Goal: Information Seeking & Learning: Compare options

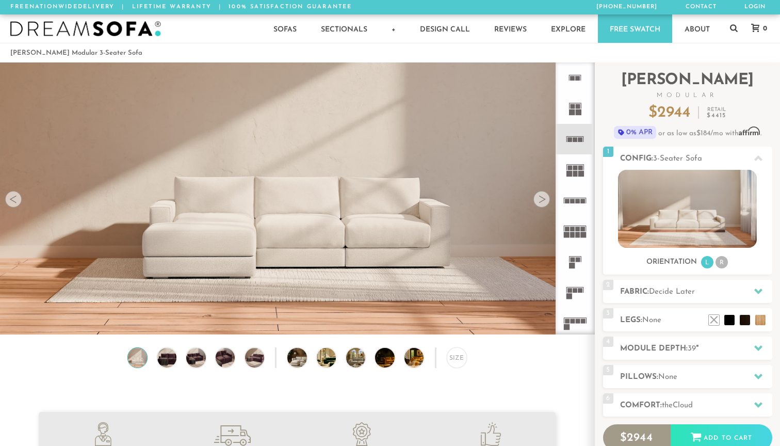
click at [575, 296] on icon at bounding box center [575, 292] width 30 height 30
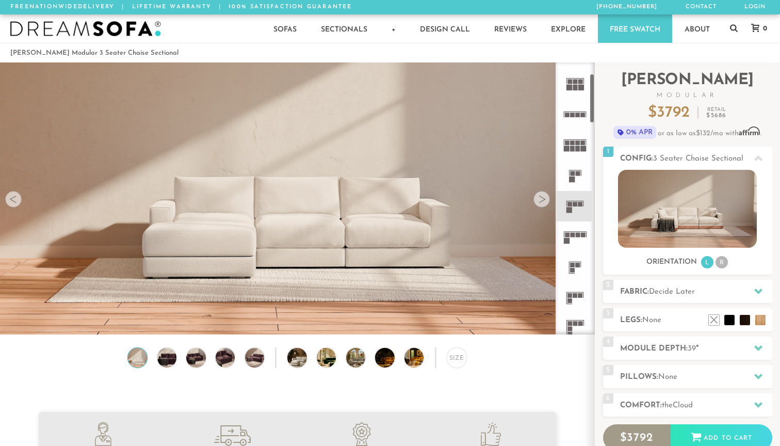
scroll to position [91, 0]
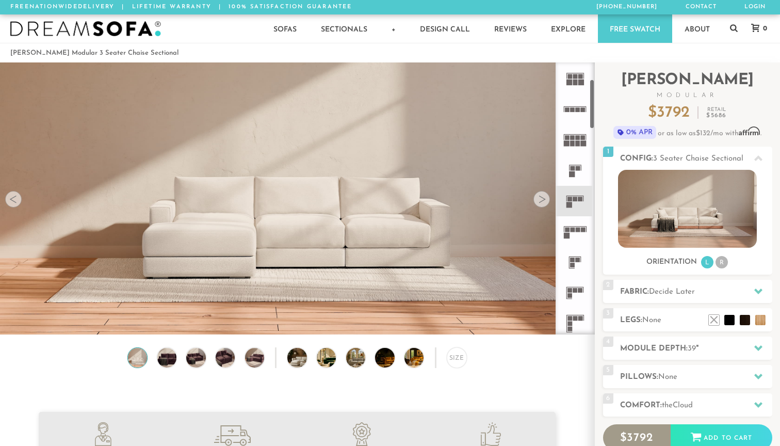
click at [567, 233] on rect at bounding box center [567, 236] width 6 height 6
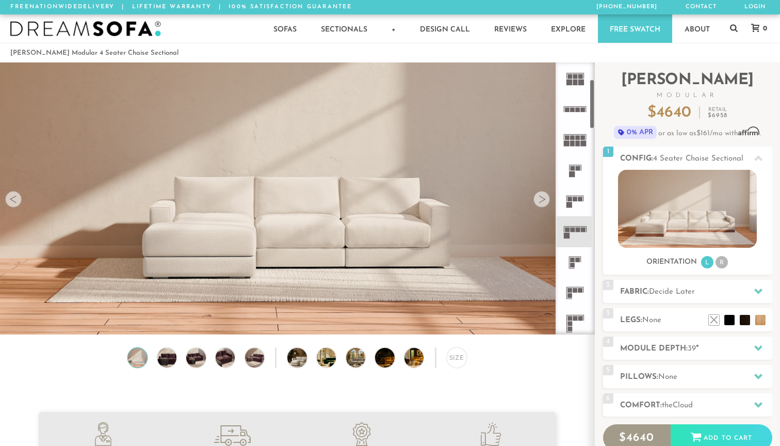
click at [575, 290] on rect at bounding box center [575, 290] width 5 height 5
click at [580, 324] on icon at bounding box center [575, 323] width 30 height 30
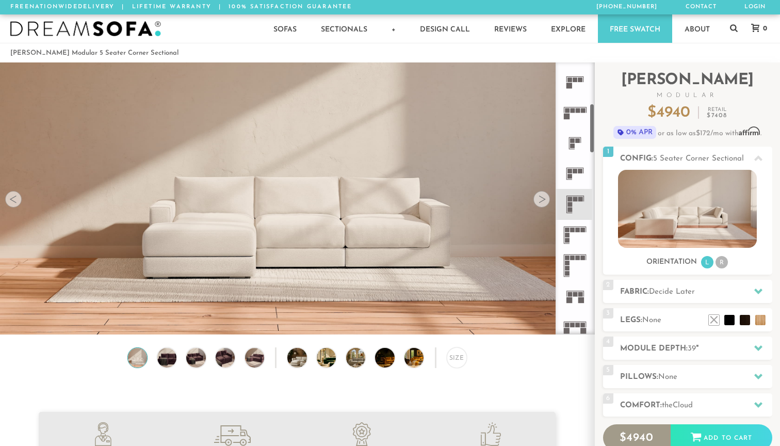
scroll to position [229, 0]
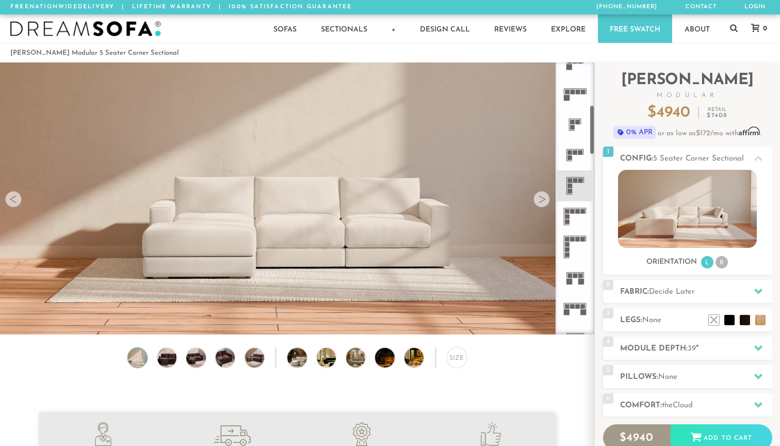
click at [573, 212] on rect at bounding box center [572, 211] width 5 height 5
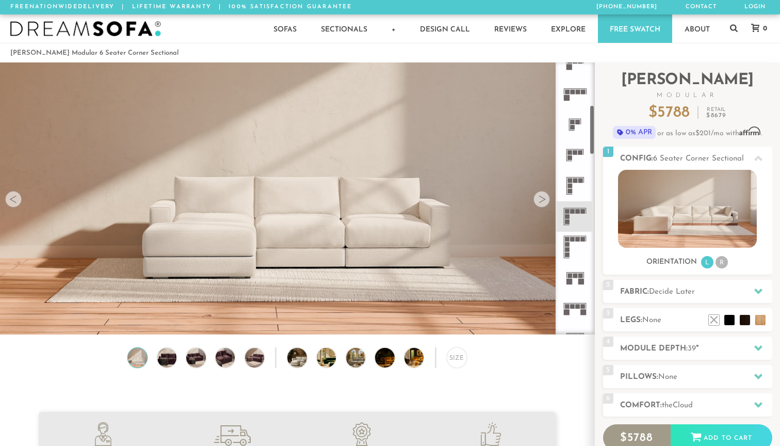
click at [577, 284] on icon at bounding box center [575, 277] width 30 height 30
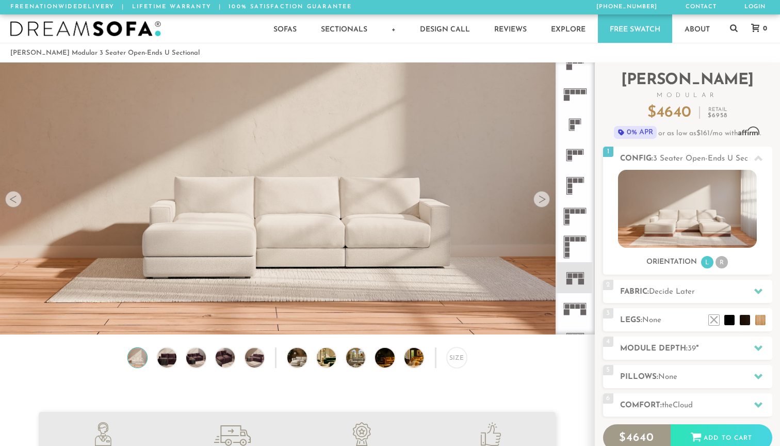
click at [574, 300] on icon at bounding box center [575, 308] width 30 height 30
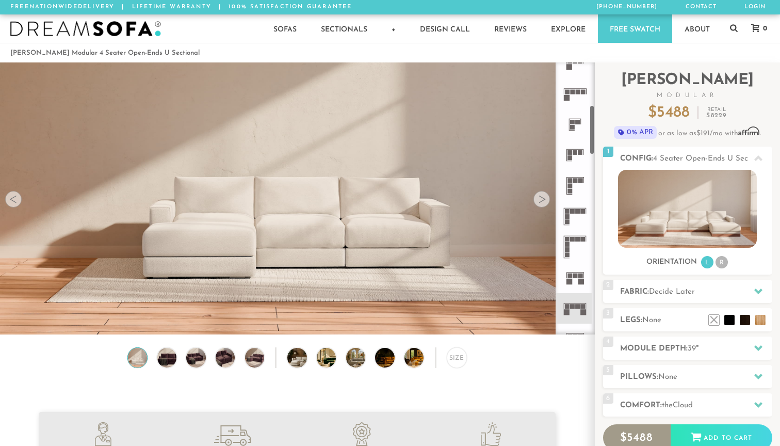
click at [575, 305] on rect at bounding box center [572, 306] width 5 height 5
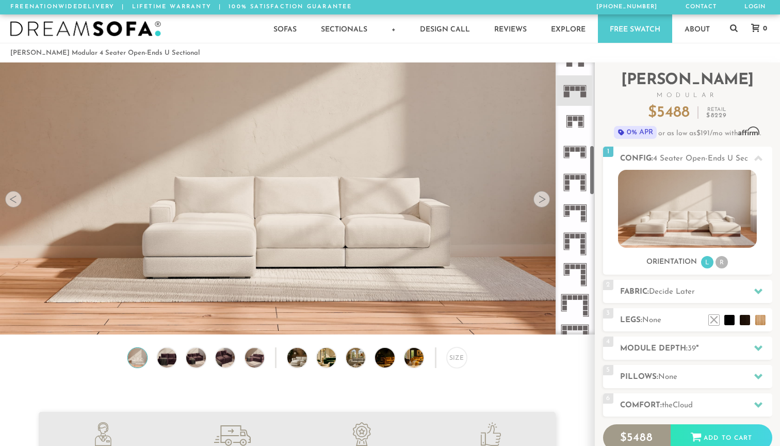
scroll to position [448, 0]
click at [564, 210] on icon at bounding box center [575, 212] width 30 height 30
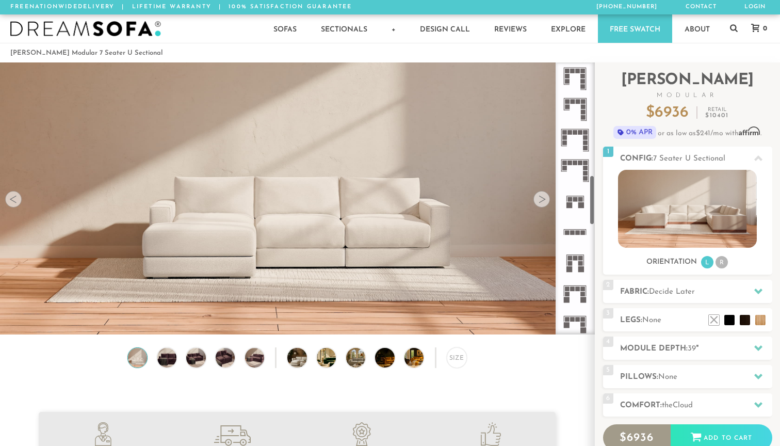
scroll to position [614, 0]
click at [571, 227] on icon at bounding box center [575, 230] width 30 height 30
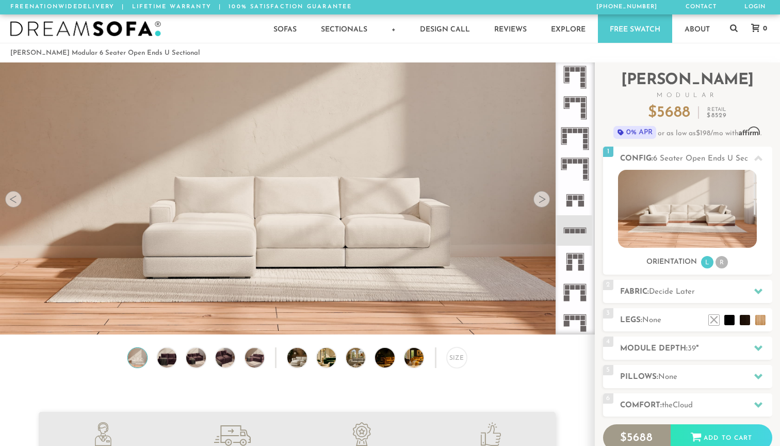
click at [577, 274] on icon at bounding box center [575, 261] width 30 height 30
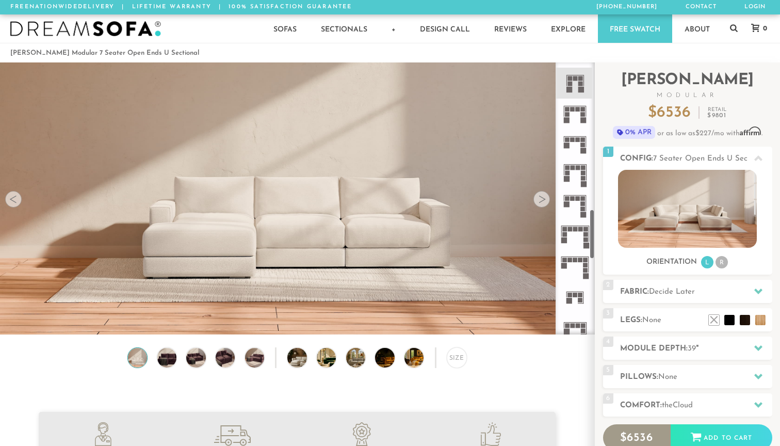
scroll to position [793, 0]
click at [577, 274] on icon at bounding box center [575, 266] width 30 height 30
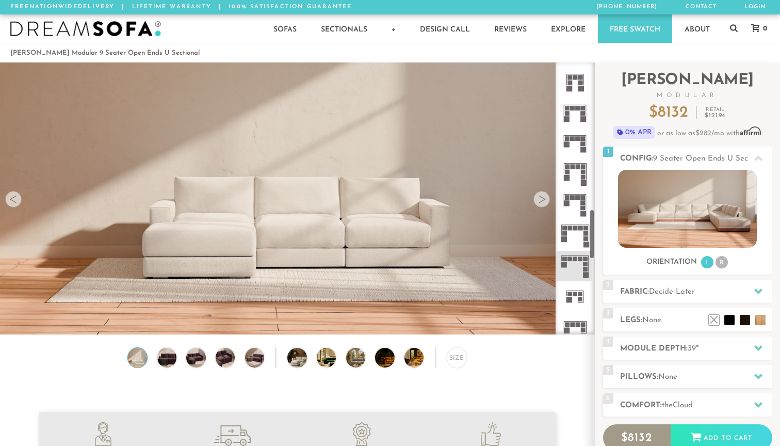
click at [583, 305] on icon at bounding box center [575, 296] width 30 height 30
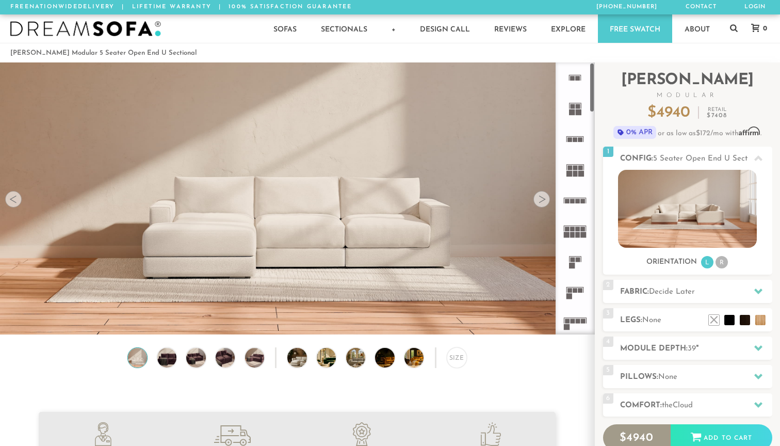
click at [569, 137] on icon at bounding box center [575, 139] width 30 height 30
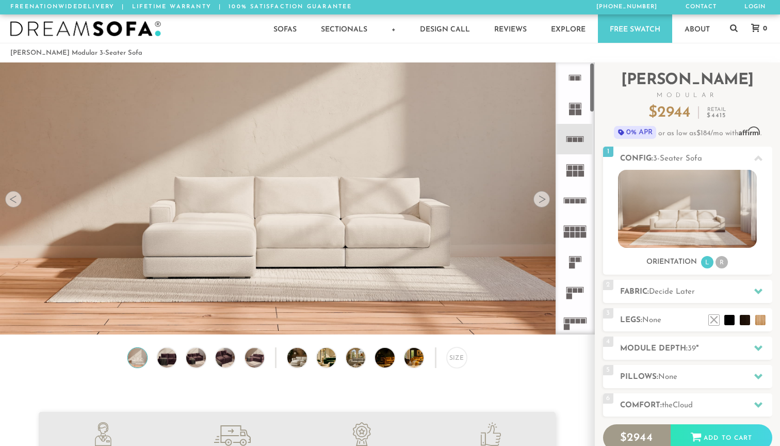
click at [575, 169] on rect at bounding box center [575, 168] width 5 height 5
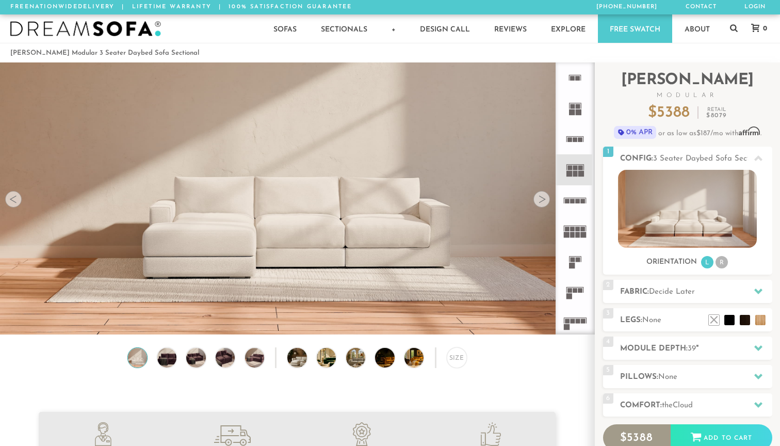
click at [577, 163] on icon at bounding box center [575, 169] width 30 height 30
click at [580, 227] on rect at bounding box center [578, 229] width 5 height 5
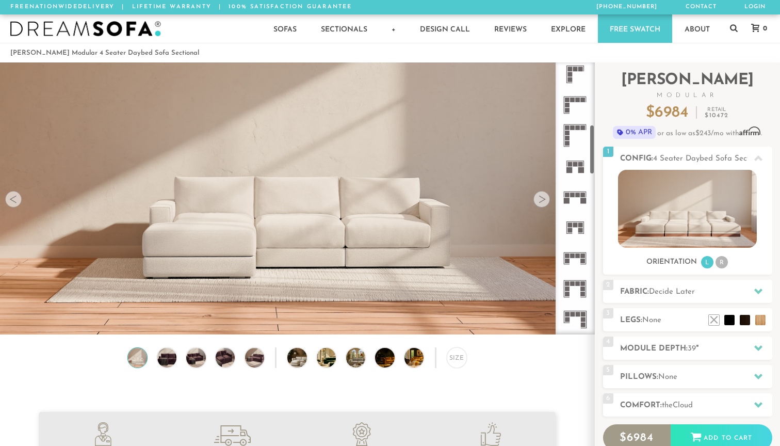
scroll to position [345, 0]
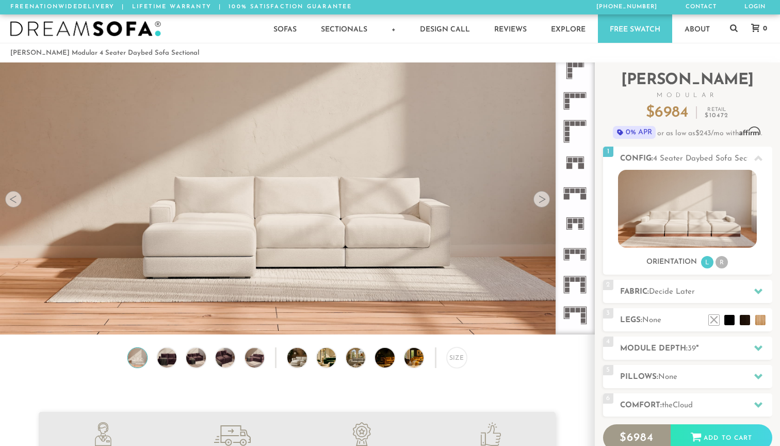
click at [574, 187] on rect at bounding box center [575, 187] width 23 height 1
click at [719, 260] on li "R" at bounding box center [722, 262] width 12 height 12
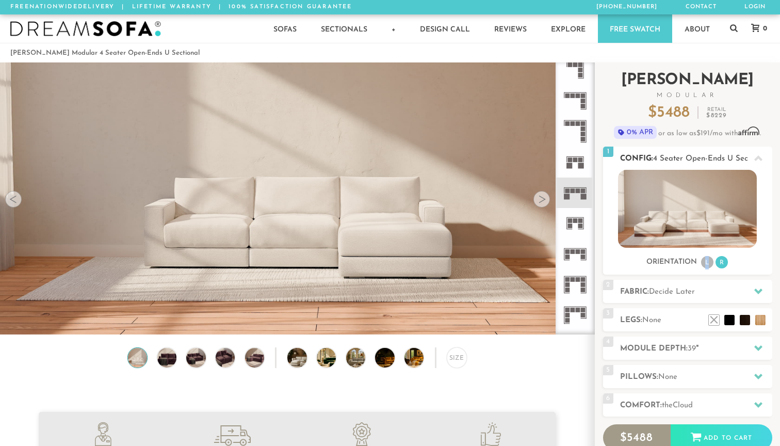
click at [707, 260] on li "L" at bounding box center [707, 262] width 12 height 12
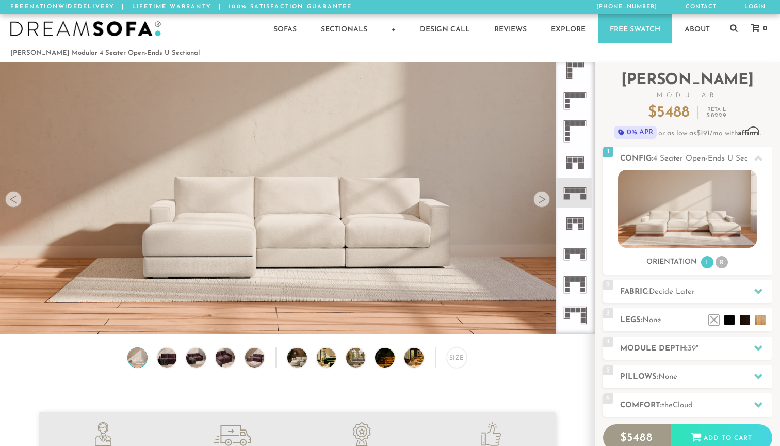
click at [547, 200] on div at bounding box center [542, 199] width 17 height 17
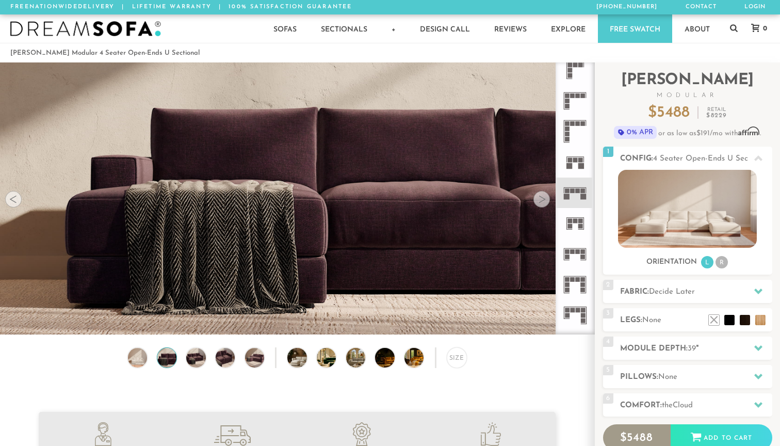
click at [547, 200] on div at bounding box center [542, 199] width 17 height 17
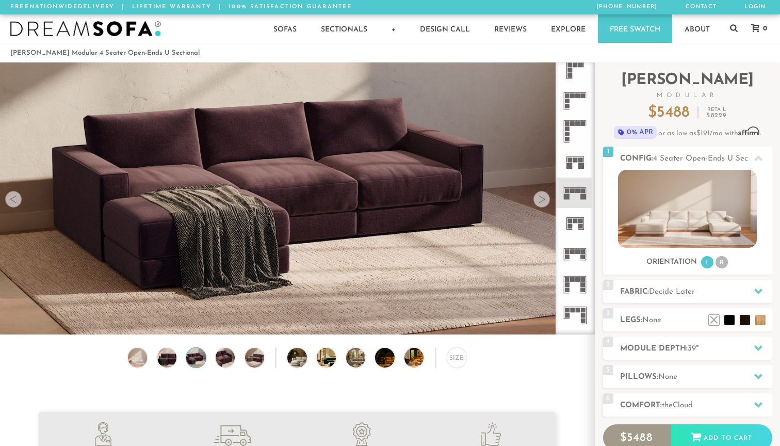
click at [547, 200] on div at bounding box center [542, 199] width 17 height 17
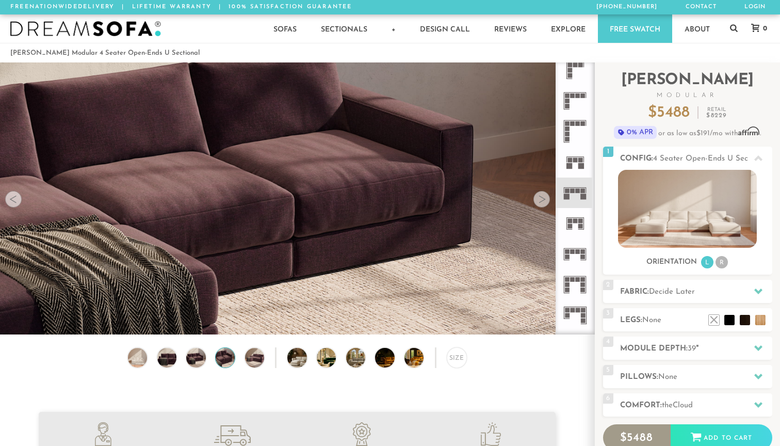
click at [14, 196] on div at bounding box center [13, 199] width 17 height 17
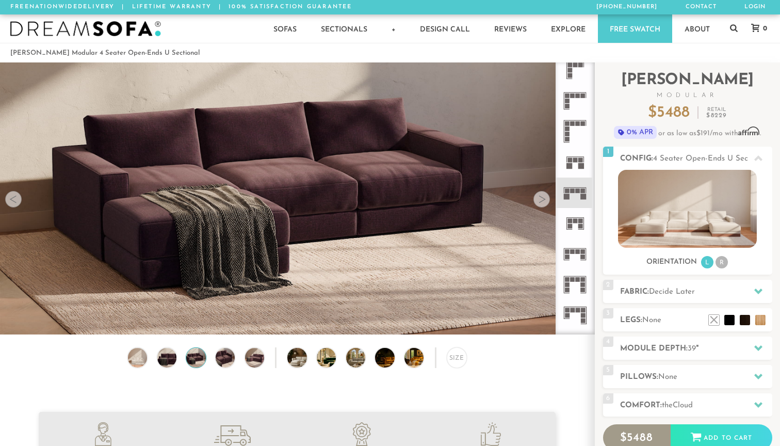
click at [543, 201] on div at bounding box center [542, 199] width 17 height 17
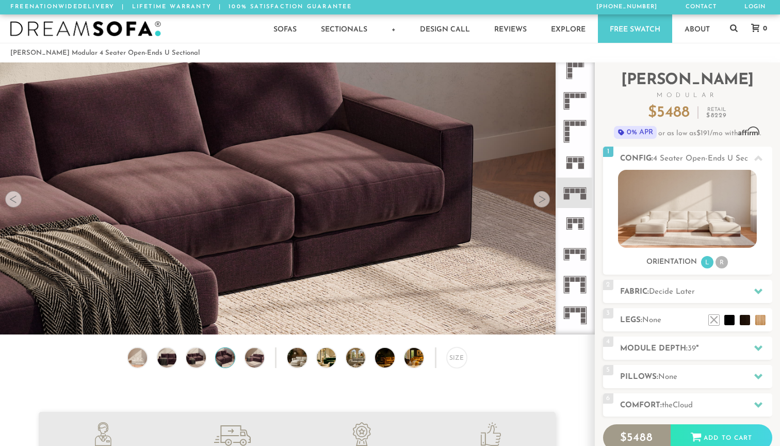
click at [543, 201] on div at bounding box center [542, 199] width 17 height 17
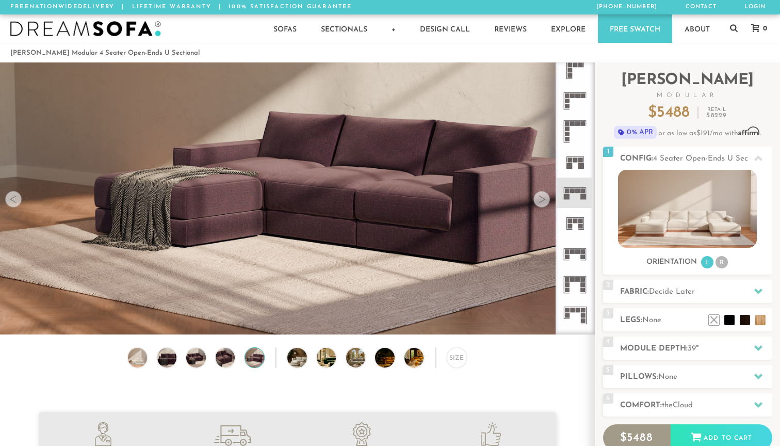
click at [543, 201] on div at bounding box center [542, 199] width 17 height 17
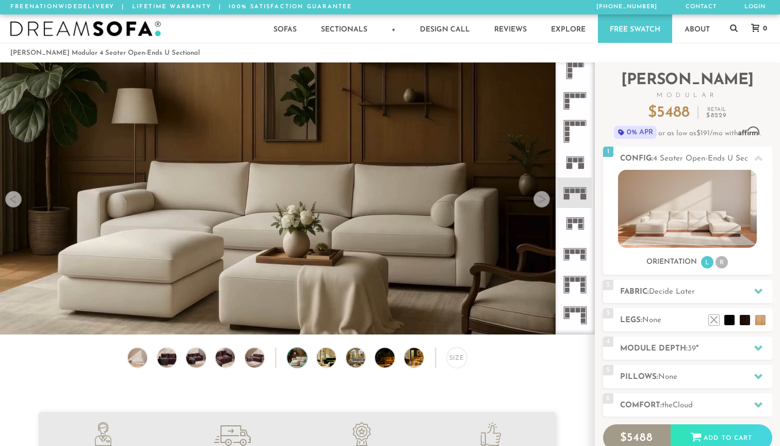
click at [543, 201] on div at bounding box center [542, 199] width 17 height 17
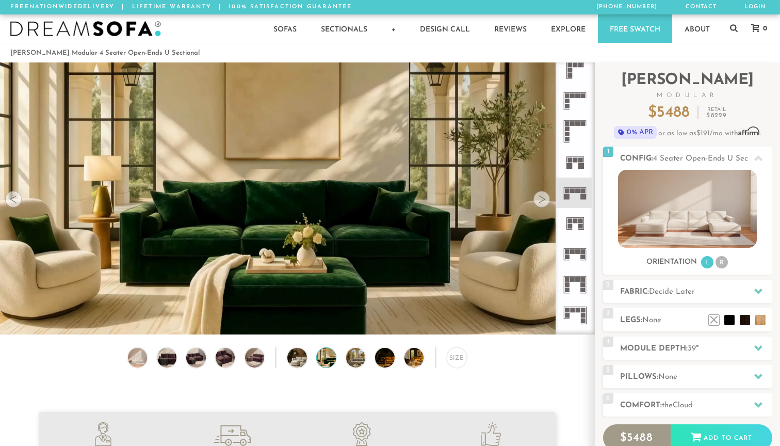
click at [543, 201] on div at bounding box center [542, 199] width 17 height 17
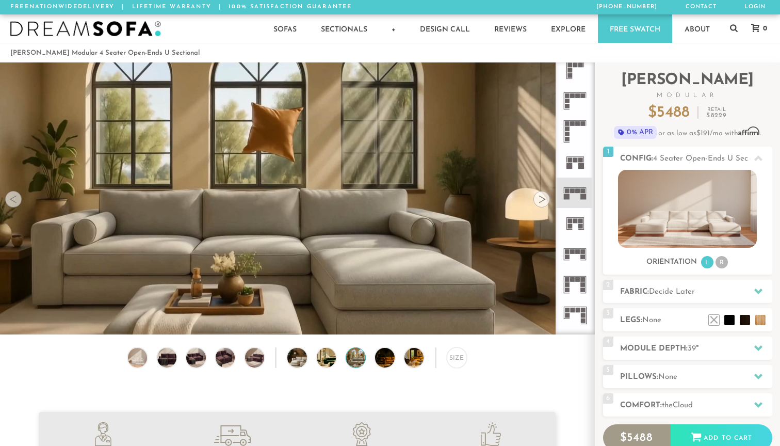
click at [8, 203] on div at bounding box center [13, 199] width 17 height 17
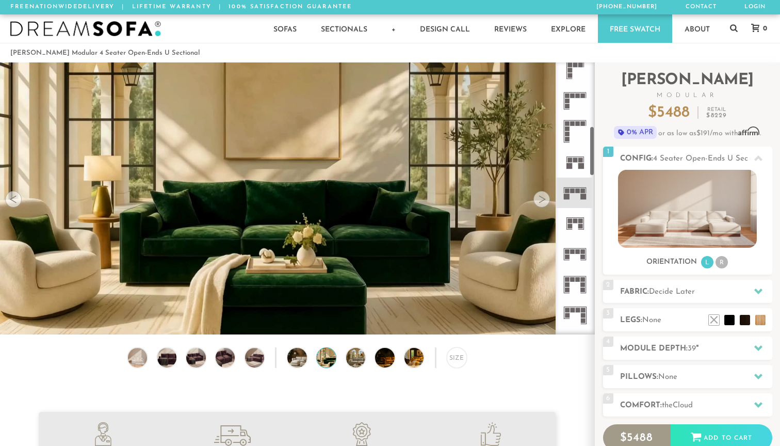
click at [546, 197] on div at bounding box center [542, 199] width 17 height 17
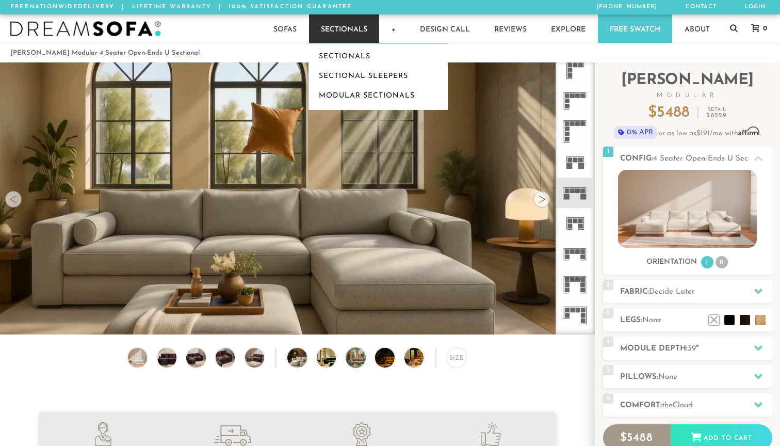
click at [361, 35] on link "Sectionals" at bounding box center [344, 28] width 70 height 28
